Goal: Browse casually: Explore the website without a specific task or goal

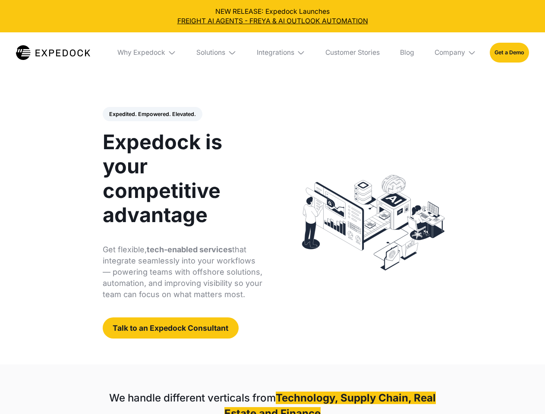
select select
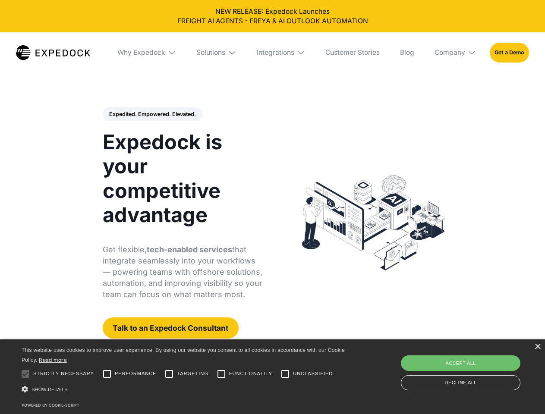
click at [272, 53] on div "Integrations" at bounding box center [276, 52] width 38 height 9
click at [147, 53] on div "Why Expedock" at bounding box center [134, 52] width 48 height 9
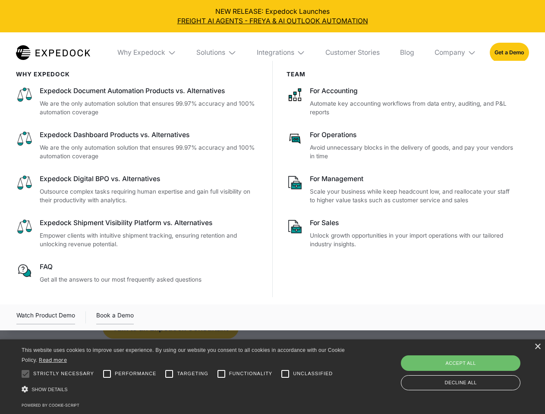
click at [217, 53] on div "Solutions" at bounding box center [210, 52] width 29 height 9
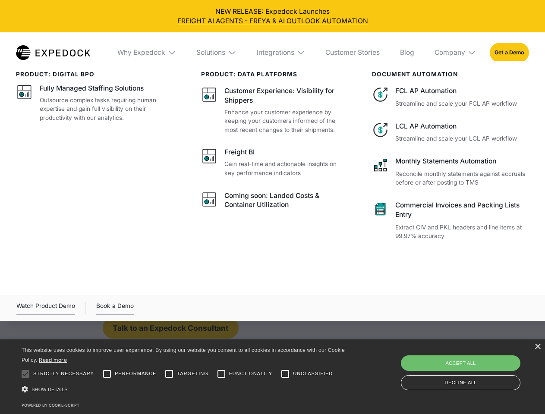
click at [281, 53] on div "Integrations" at bounding box center [276, 52] width 38 height 9
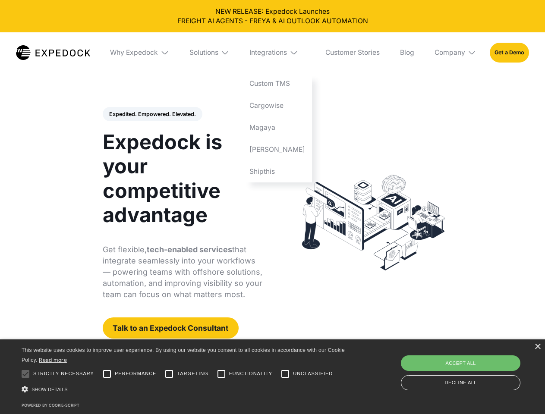
click at [455, 53] on div "Company" at bounding box center [449, 52] width 31 height 9
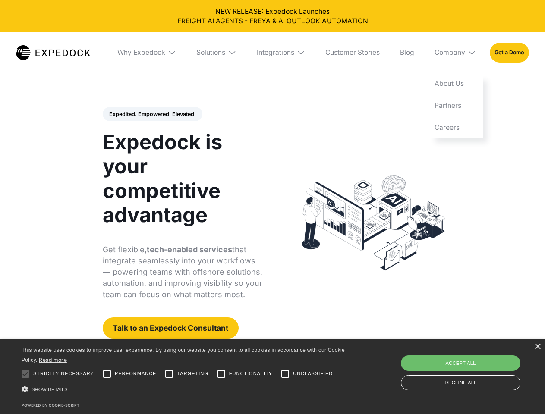
click at [152, 114] on div "Expedited. Empowered. Elevated. Automate Freight Document Extraction at 99.97% …" at bounding box center [183, 223] width 160 height 232
click at [25, 374] on div at bounding box center [25, 373] width 17 height 17
click at [107, 374] on input "Performance" at bounding box center [106, 373] width 17 height 17
checkbox input "true"
click at [169, 374] on input "Targeting" at bounding box center [168, 373] width 17 height 17
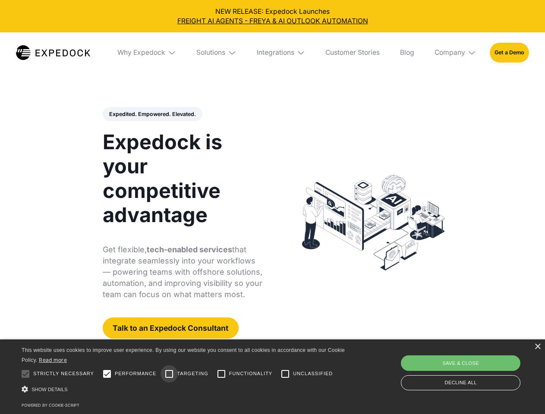
checkbox input "true"
click at [221, 374] on input "Functionality" at bounding box center [221, 373] width 17 height 17
checkbox input "true"
